Goal: Task Accomplishment & Management: Manage account settings

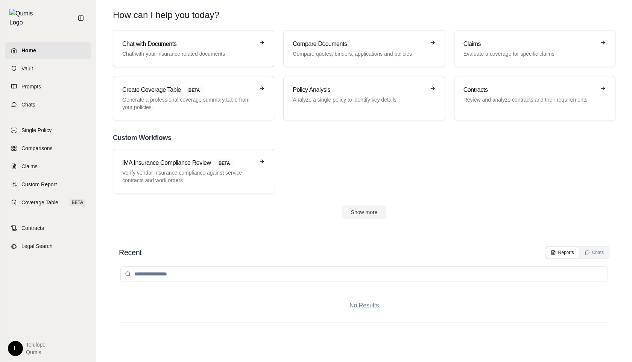
click at [15, 348] on html "Home Vault Prompts Chats Single Policy Comparisons Claims Custom Report Coverag…" at bounding box center [316, 181] width 632 height 362
click at [29, 302] on link "Settings" at bounding box center [33, 304] width 62 height 12
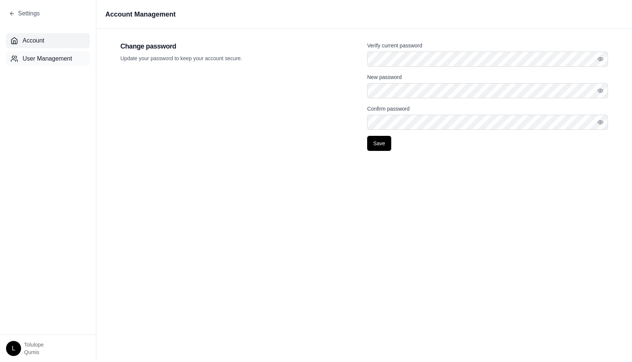
click at [46, 61] on span "User Management" at bounding box center [48, 58] width 50 height 9
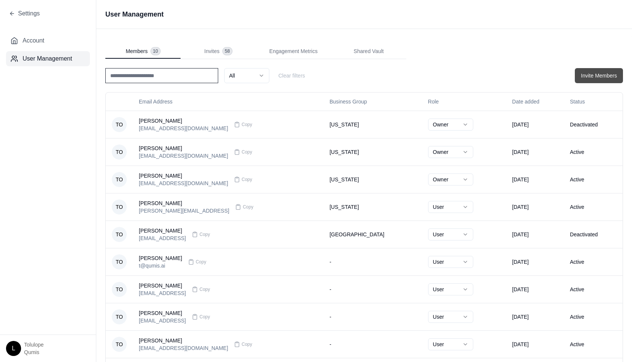
click at [596, 76] on button "Invite Members" at bounding box center [599, 75] width 48 height 15
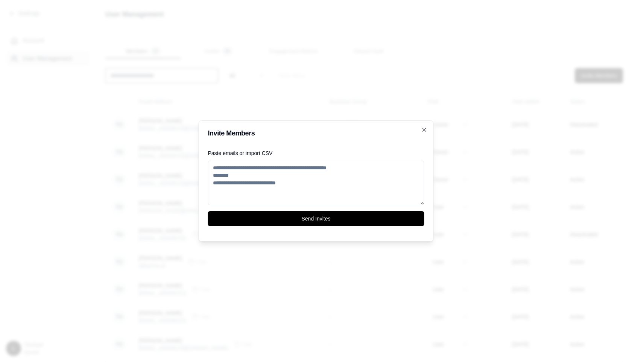
click at [282, 170] on textarea "Paste emails or import CSV" at bounding box center [316, 183] width 216 height 44
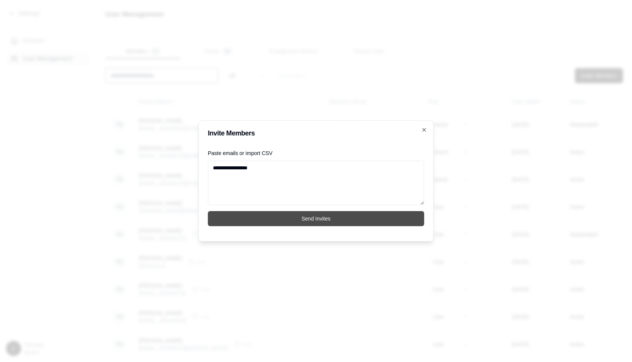
type textarea "**********"
click at [312, 219] on button "Send Invites" at bounding box center [316, 218] width 216 height 15
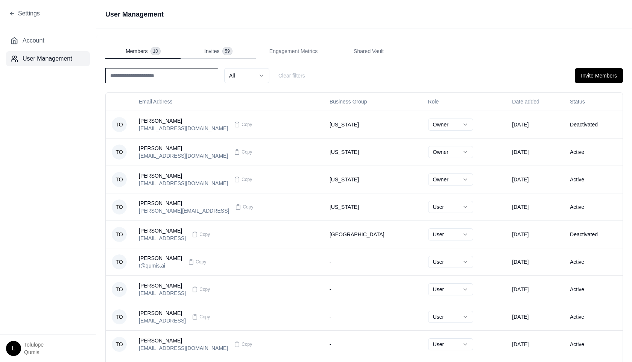
click at [219, 49] on span "Invites" at bounding box center [211, 51] width 15 height 8
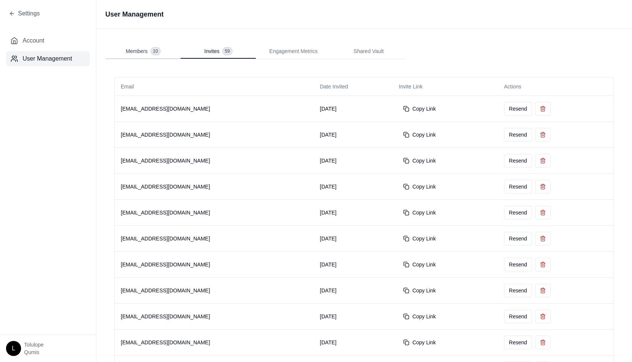
click at [138, 50] on span "Members" at bounding box center [137, 51] width 22 height 8
